Goal: Check status: Check status

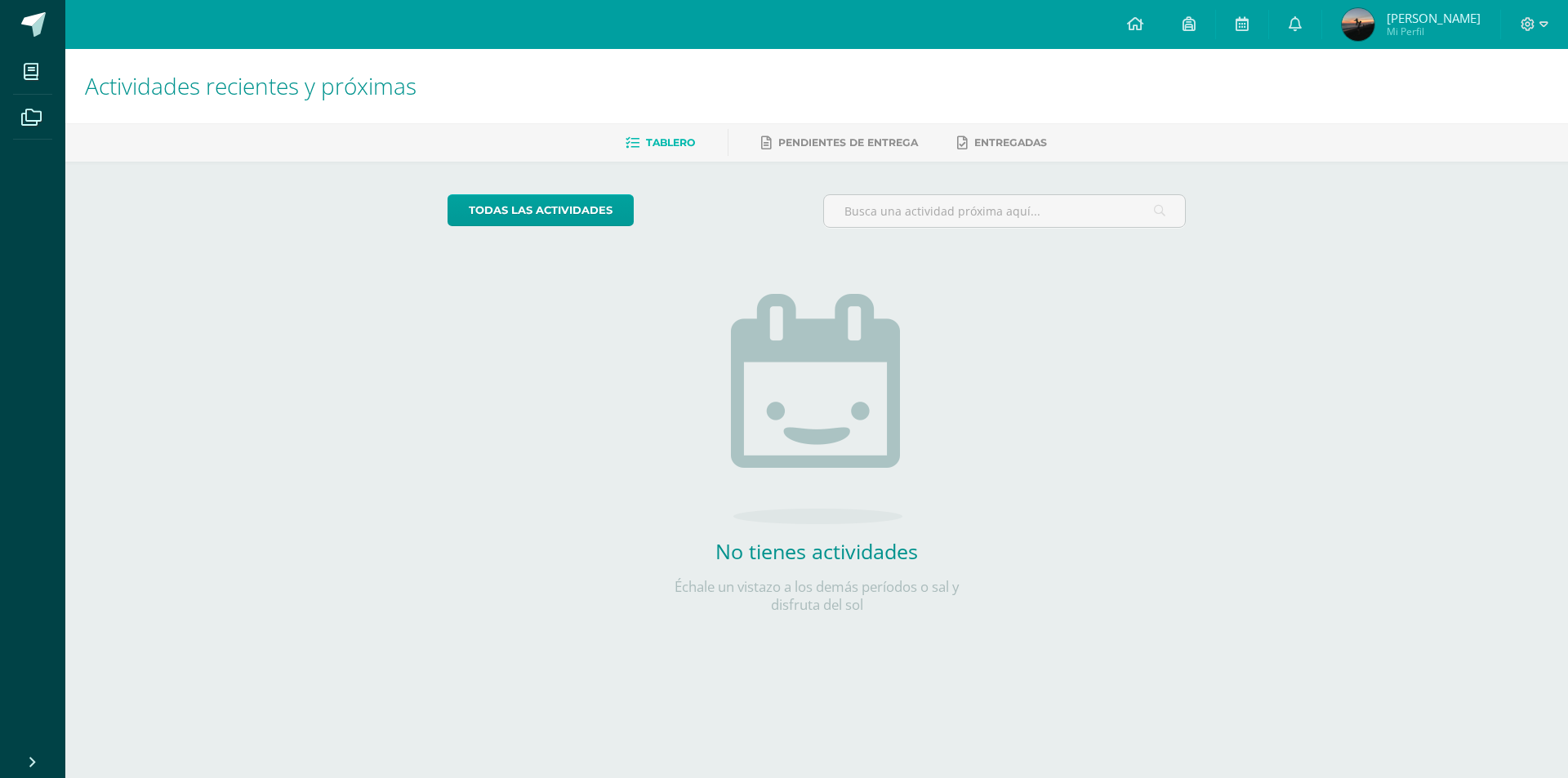
click at [1406, 41] on span "Victor Manuel Mi Perfil" at bounding box center [1411, 25] width 146 height 33
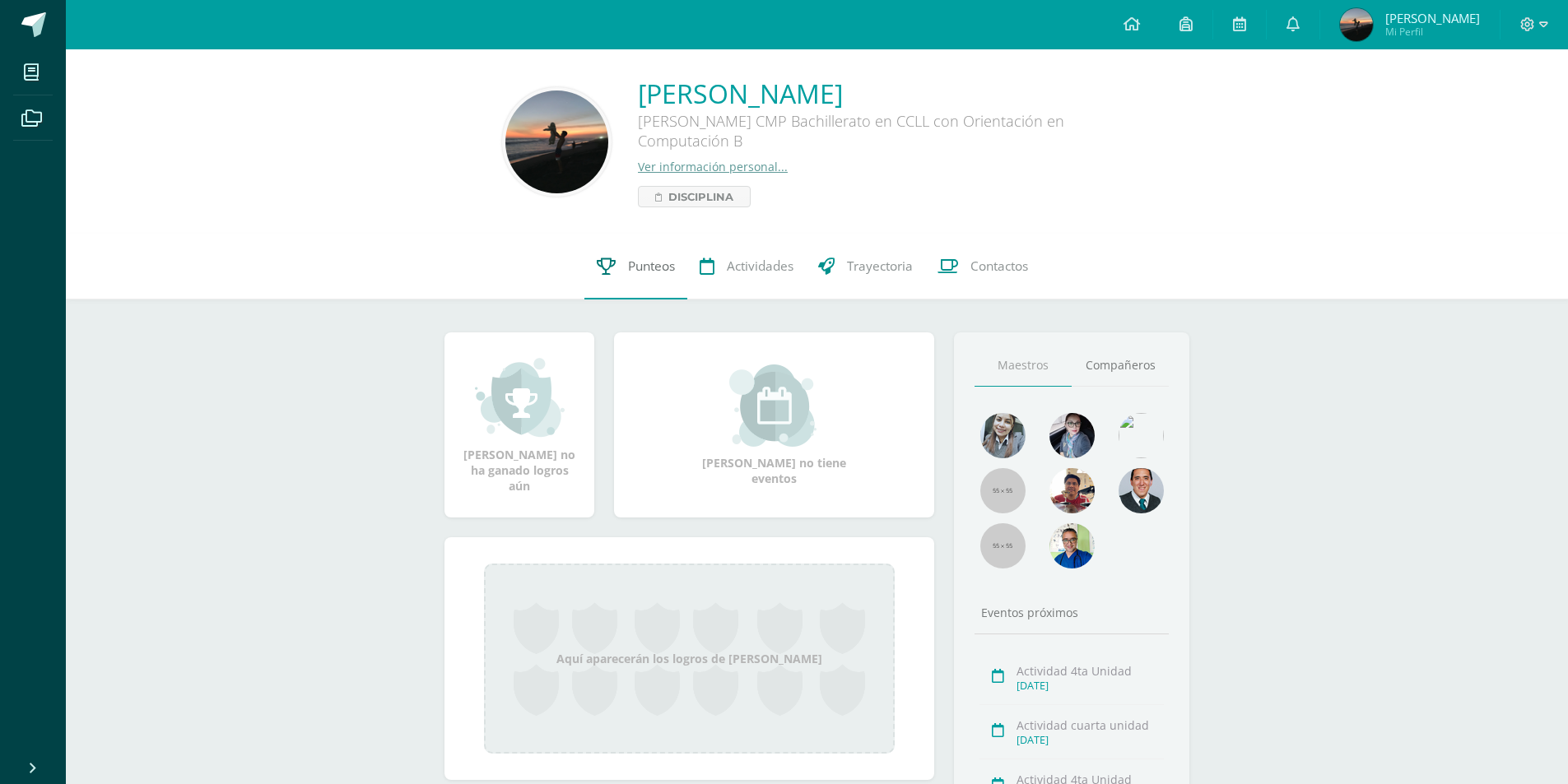
click at [623, 257] on link "Punteos" at bounding box center [635, 266] width 103 height 66
